Goal: Task Accomplishment & Management: Manage account settings

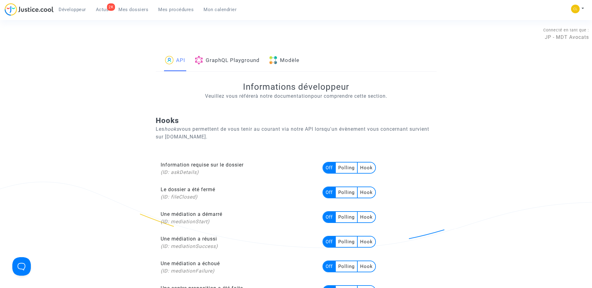
click at [280, 56] on link "Modèle" at bounding box center [284, 60] width 31 height 21
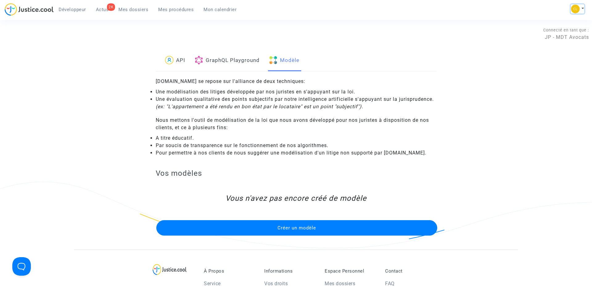
click at [579, 11] on button at bounding box center [578, 8] width 14 height 9
click at [561, 32] on link "Changer de compte" at bounding box center [553, 32] width 62 height 10
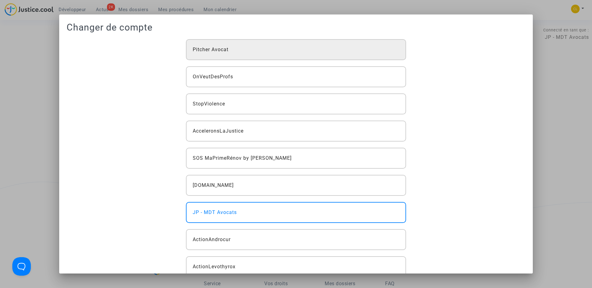
click at [267, 53] on div "Pitcher Avocat" at bounding box center [296, 49] width 220 height 21
